Goal: Find specific page/section: Find specific page/section

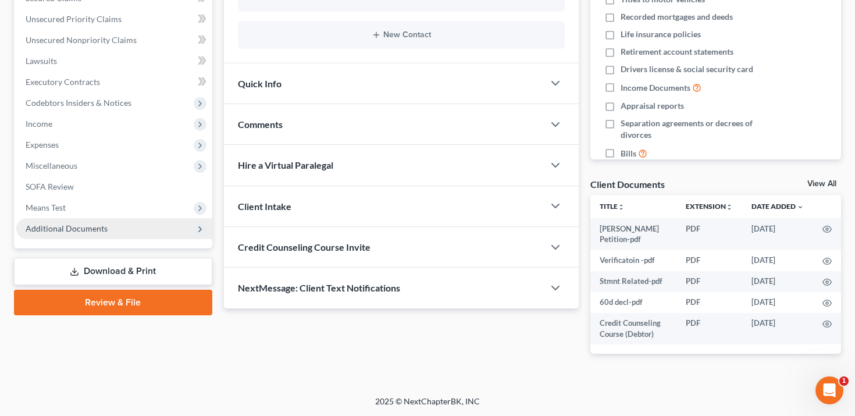
click at [91, 234] on span "Additional Documents" at bounding box center [114, 228] width 196 height 21
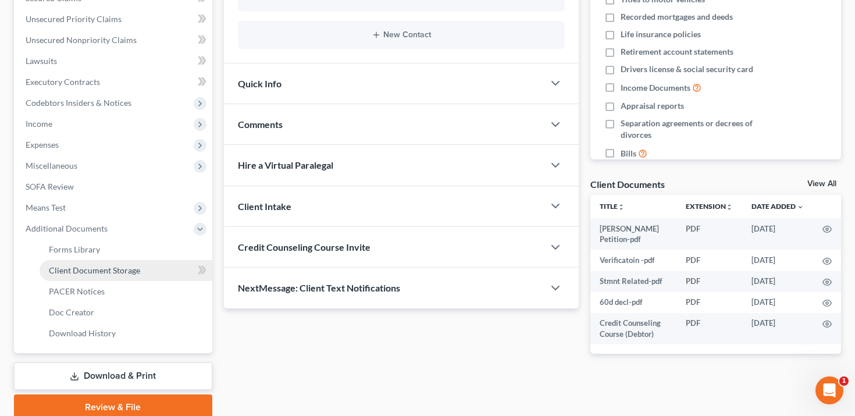
click at [97, 266] on span "Client Document Storage" at bounding box center [94, 270] width 91 height 10
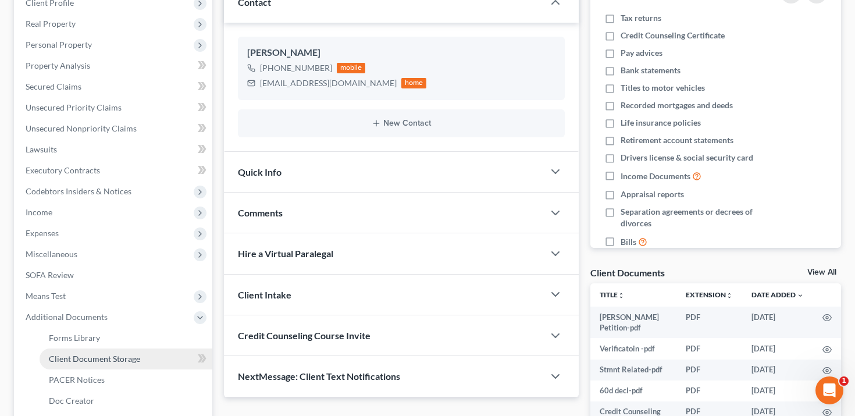
select select "30"
select select "65"
select select "72"
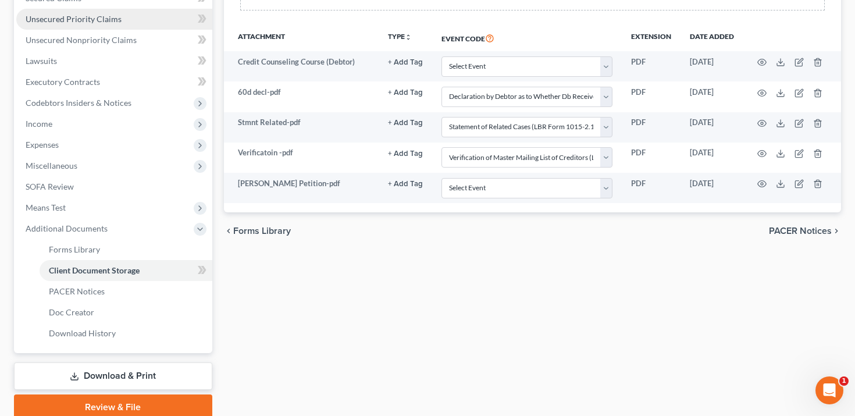
scroll to position [281, 0]
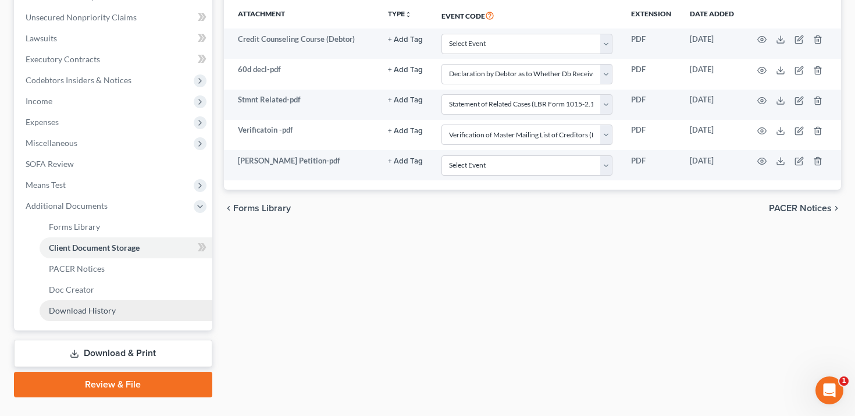
click at [90, 309] on span "Download History" at bounding box center [82, 310] width 67 height 10
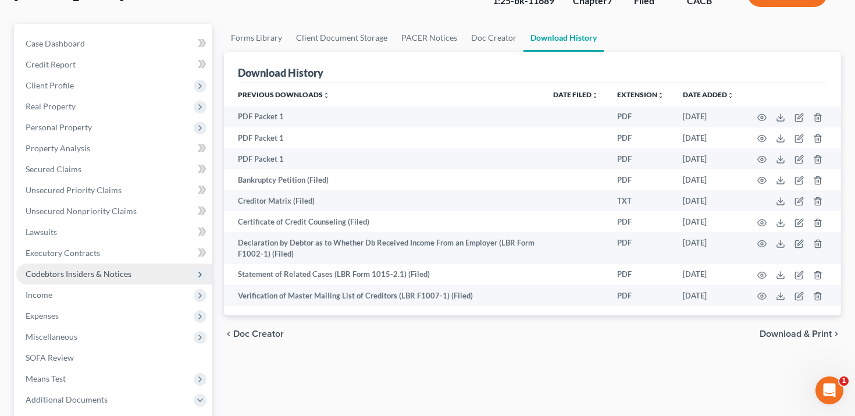
scroll to position [128, 0]
